Goal: Transaction & Acquisition: Purchase product/service

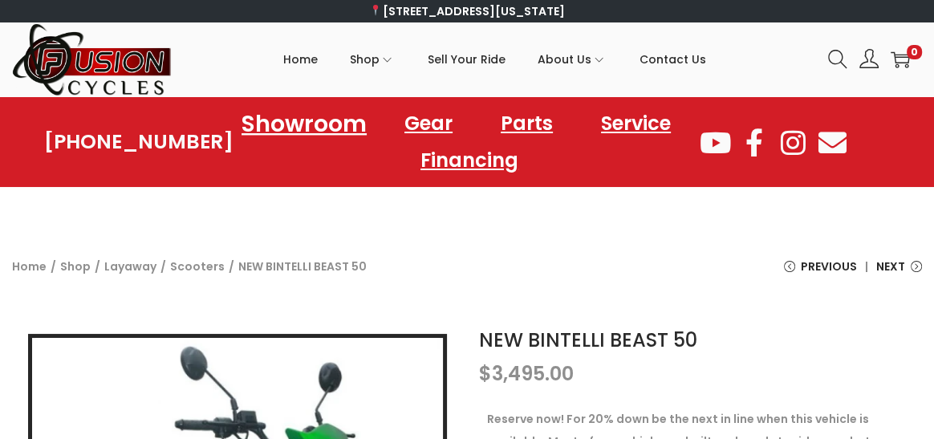
click at [315, 121] on link "Showroom" at bounding box center [304, 123] width 164 height 44
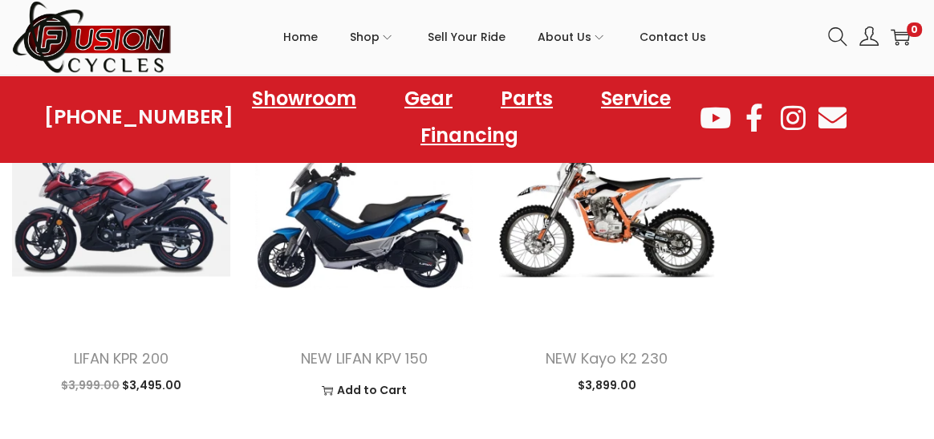
scroll to position [1606, 0]
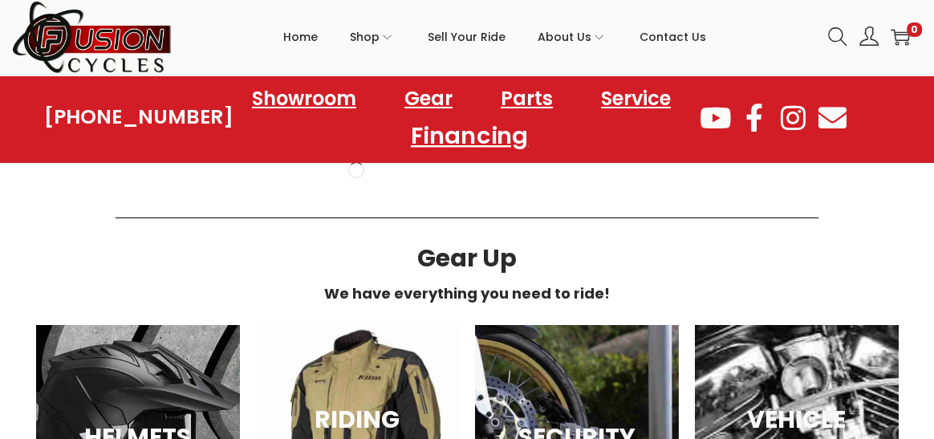
scroll to position [4576, 0]
